Goal: Information Seeking & Learning: Learn about a topic

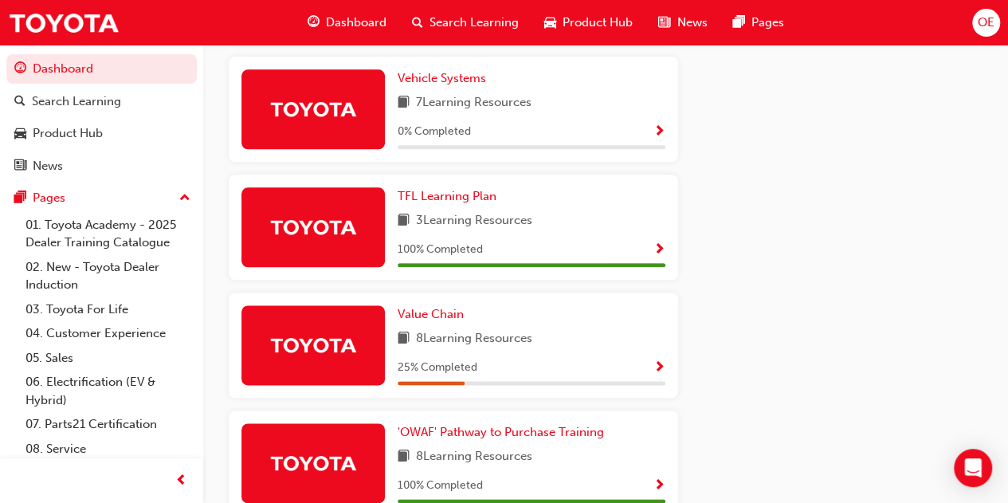
scroll to position [939, 0]
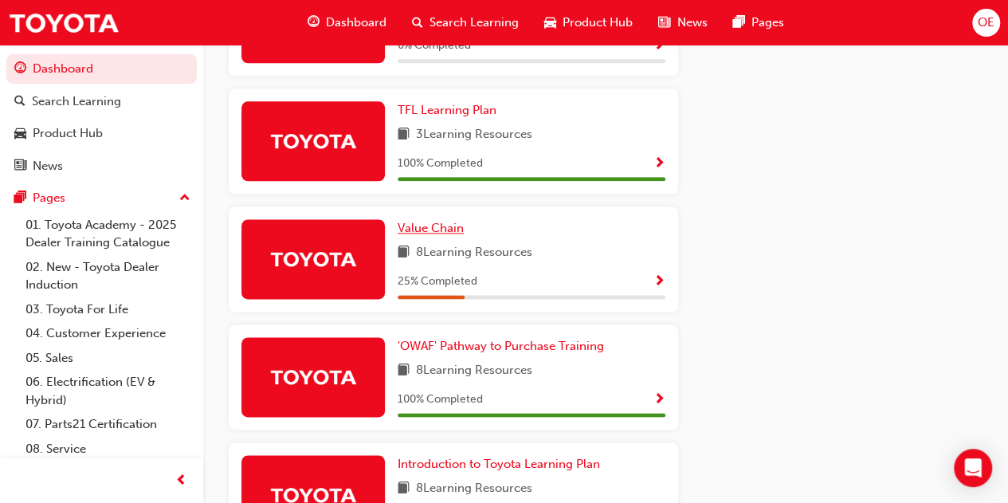
click at [427, 233] on span "Value Chain" at bounding box center [431, 228] width 66 height 14
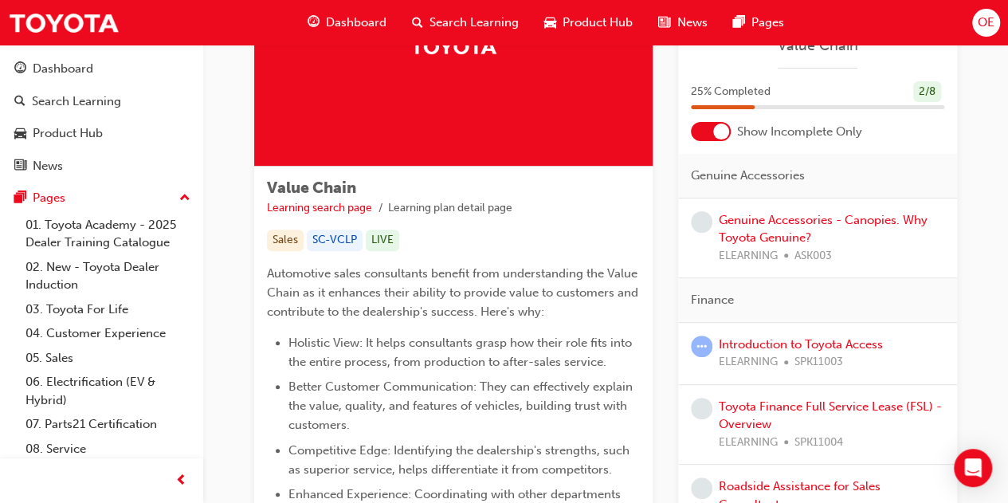
scroll to position [159, 0]
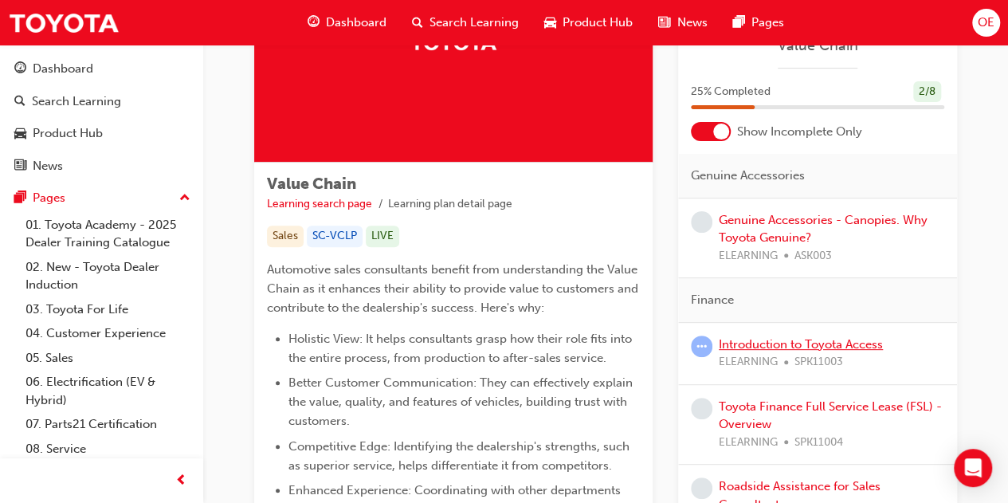
click at [765, 345] on link "Introduction to Toyota Access" at bounding box center [801, 344] width 164 height 14
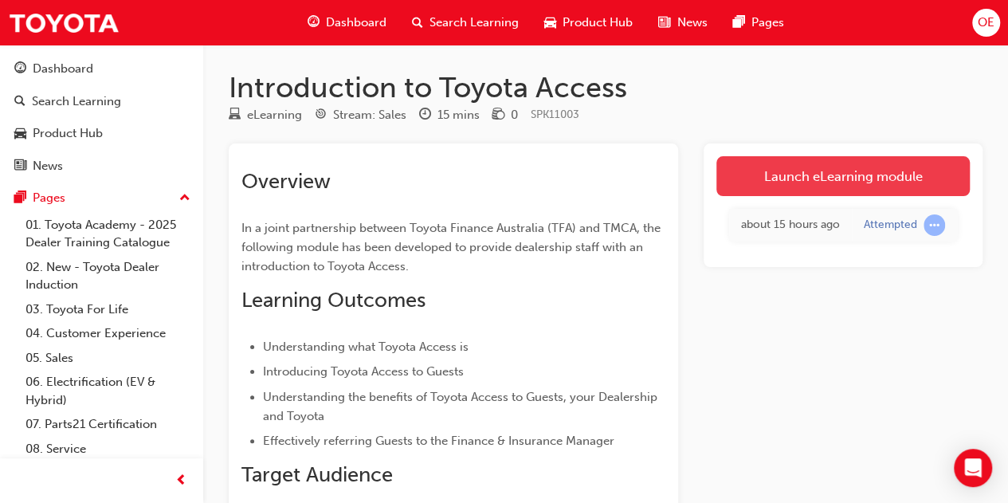
click at [808, 174] on link "Launch eLearning module" at bounding box center [842, 176] width 253 height 40
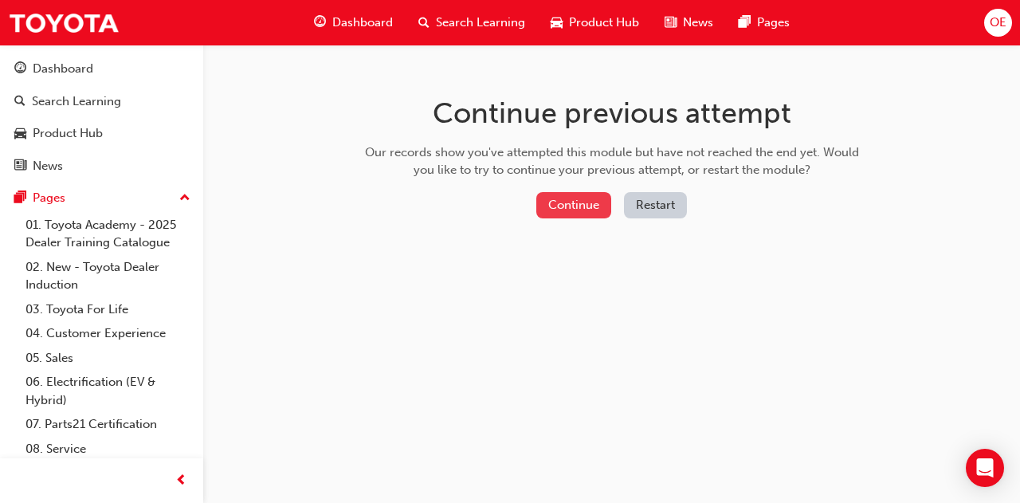
click at [561, 200] on button "Continue" at bounding box center [573, 205] width 75 height 26
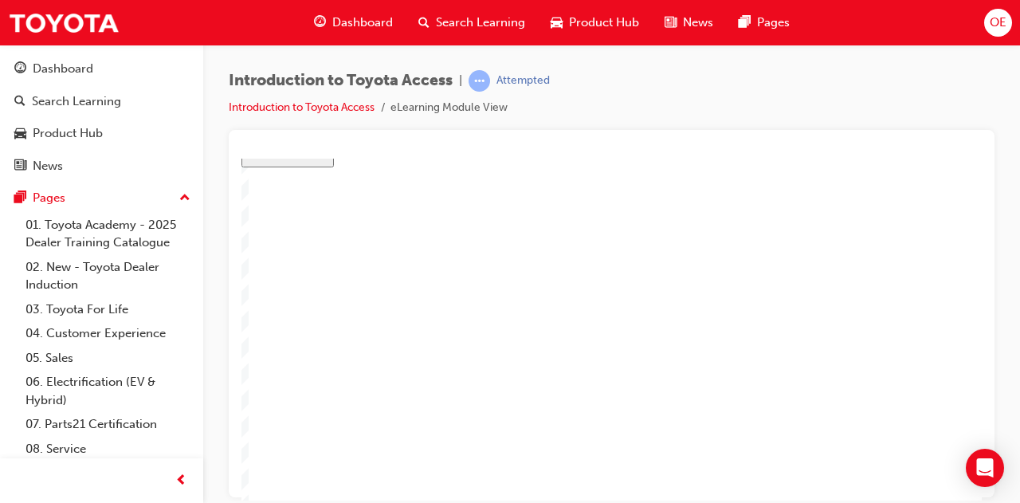
scroll to position [80, 0]
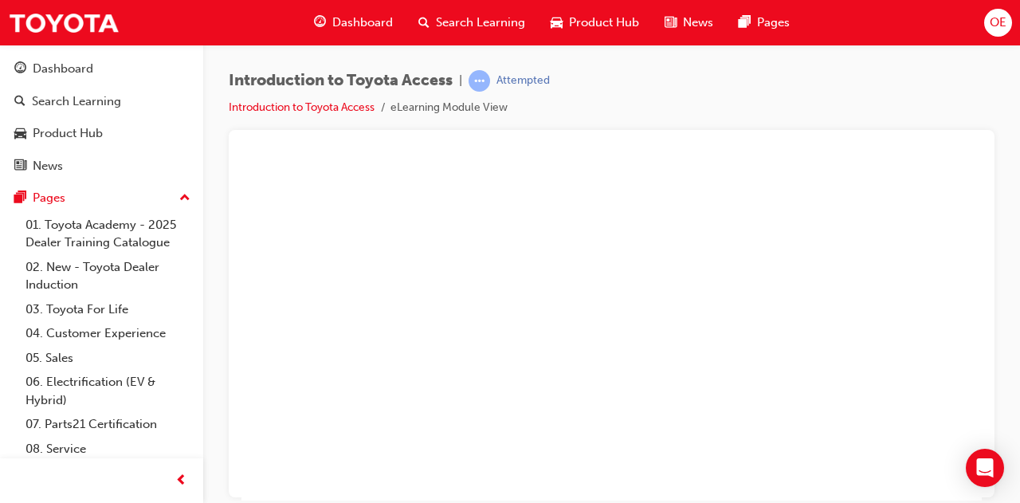
drag, startPoint x: 677, startPoint y: 363, endPoint x: 500, endPoint y: 366, distance: 176.9
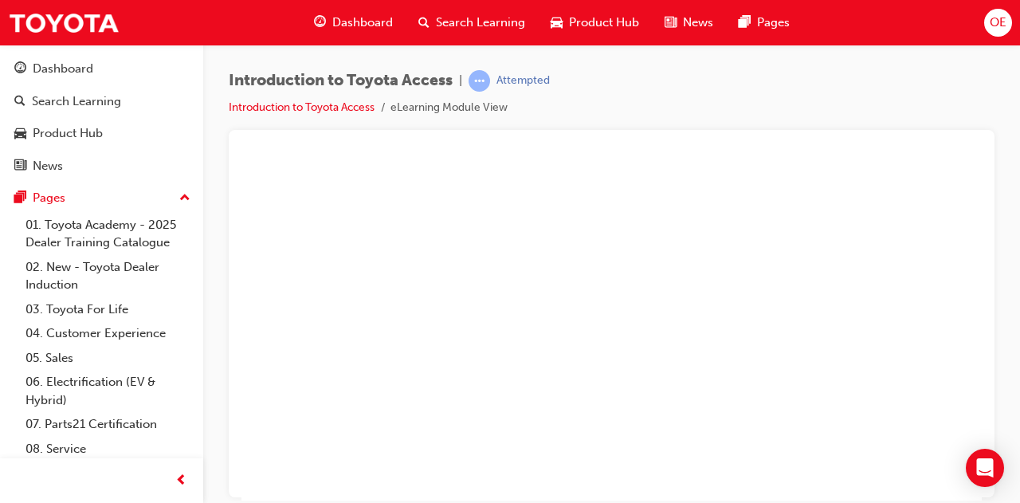
scroll to position [148, 249]
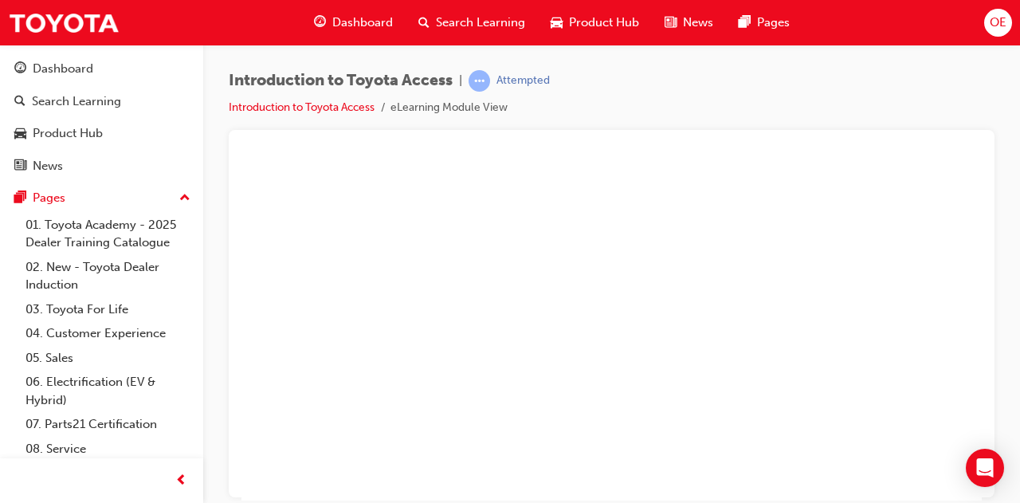
radio input "true"
drag, startPoint x: 859, startPoint y: 387, endPoint x: 483, endPoint y: 269, distance: 394.2
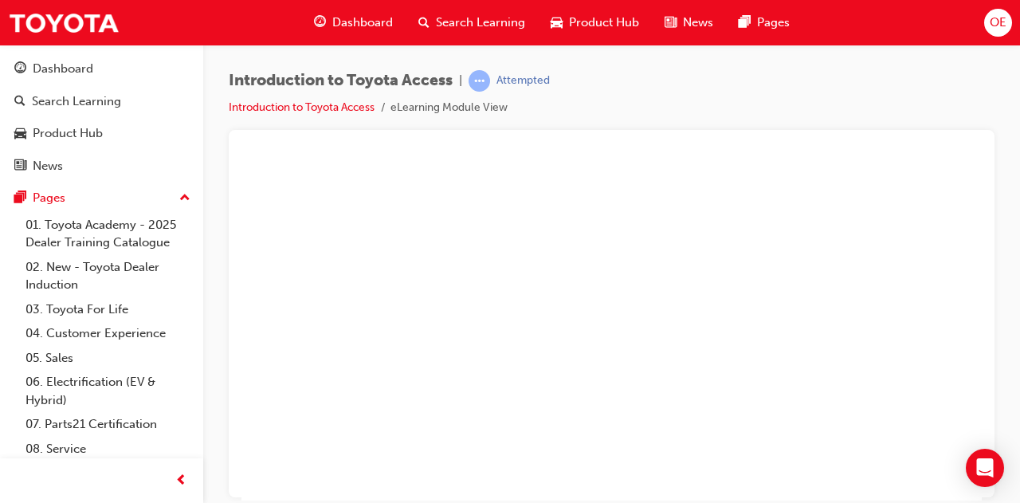
radio input "true"
drag, startPoint x: 536, startPoint y: 226, endPoint x: 528, endPoint y: 337, distance: 111.9
radio input "false"
radio input "true"
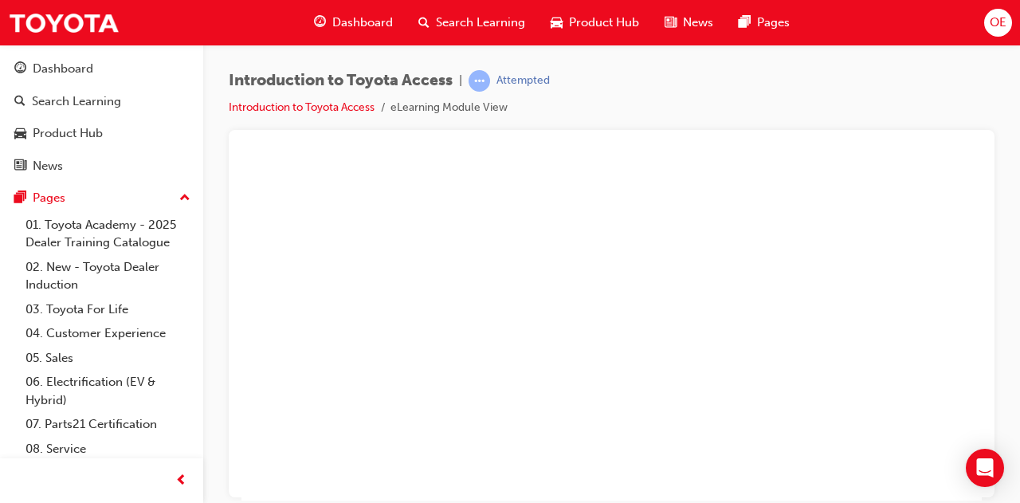
scroll to position [228, 243]
drag, startPoint x: 896, startPoint y: 453, endPoint x: 903, endPoint y: 389, distance: 64.2
